Goal: Transaction & Acquisition: Register for event/course

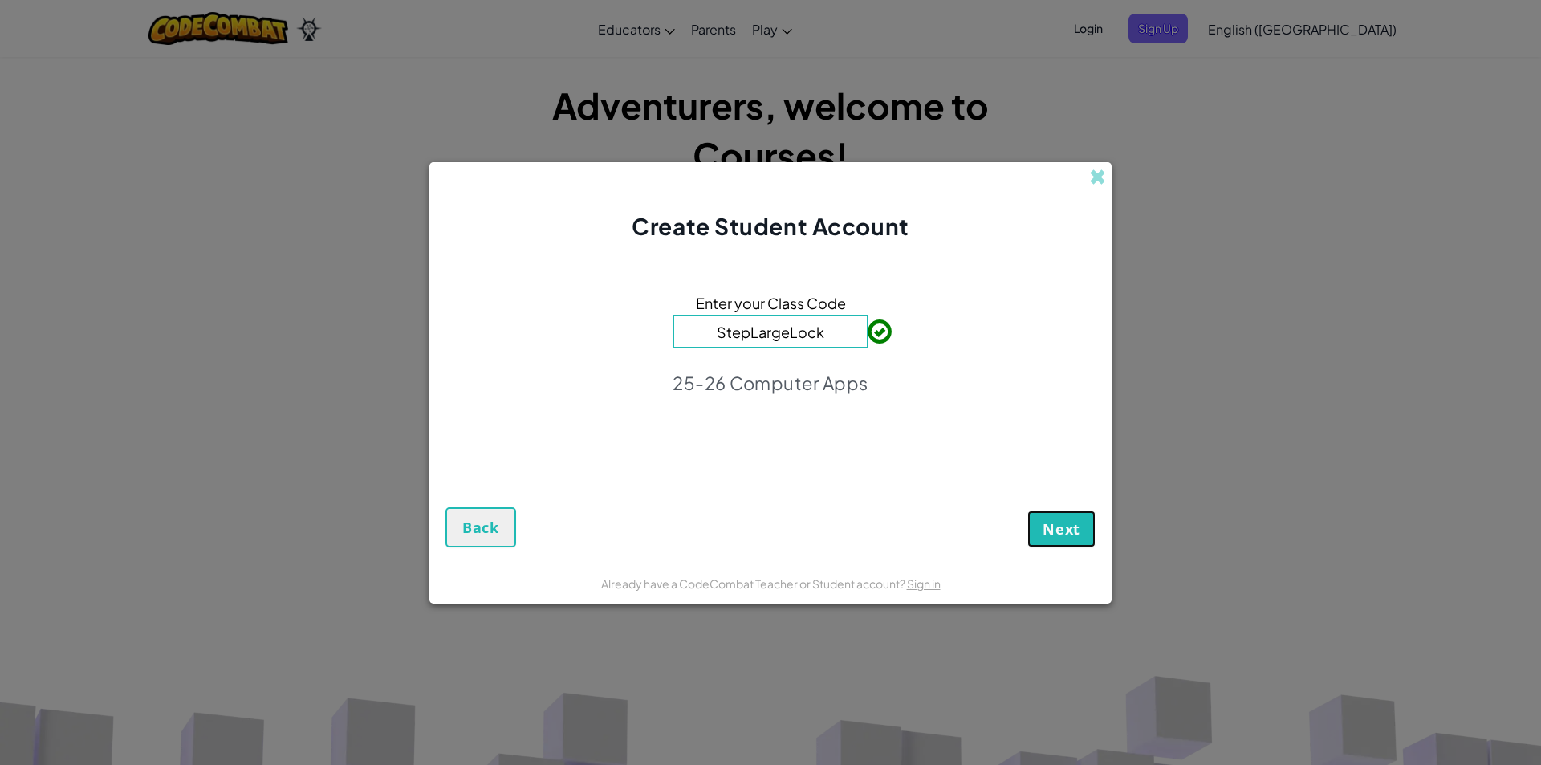
click at [1058, 530] on span "Next" at bounding box center [1061, 528] width 38 height 19
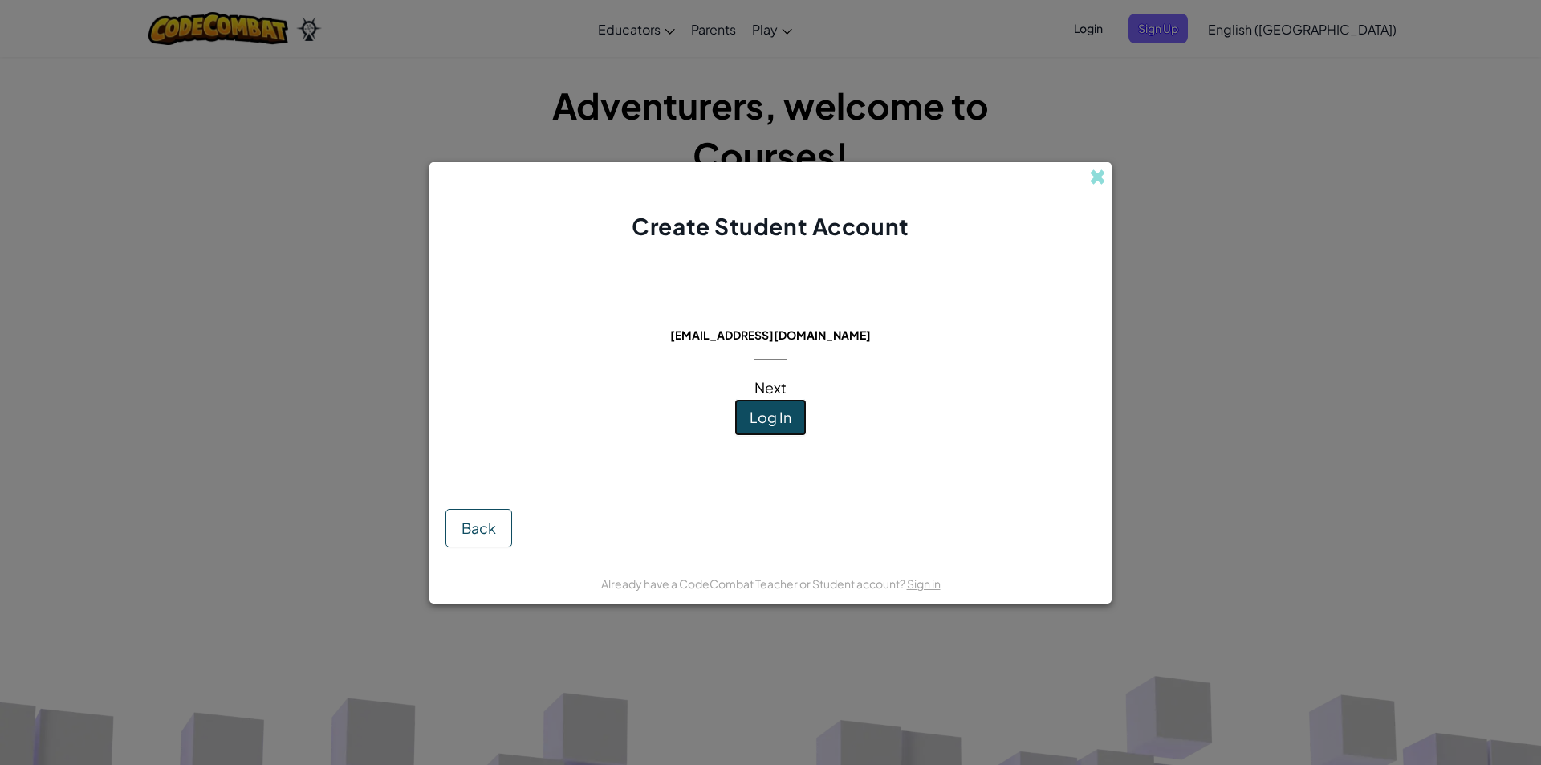
click at [784, 415] on span "Log In" at bounding box center [770, 417] width 42 height 18
